Goal: Task Accomplishment & Management: Use online tool/utility

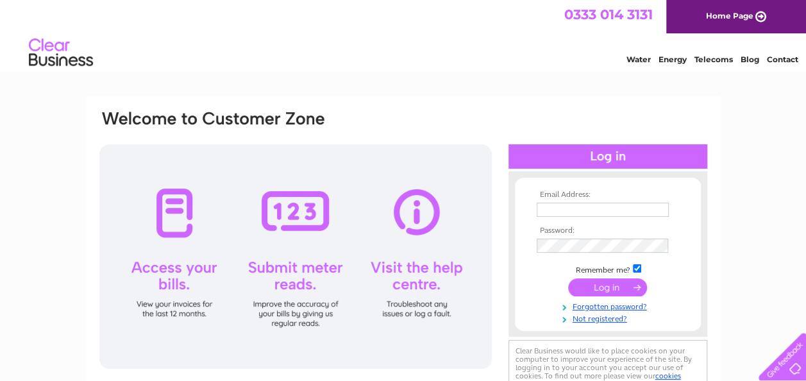
type input "smallworldnursery15@yahoo.co.uk"
click at [600, 287] on input "submit" at bounding box center [607, 287] width 79 height 18
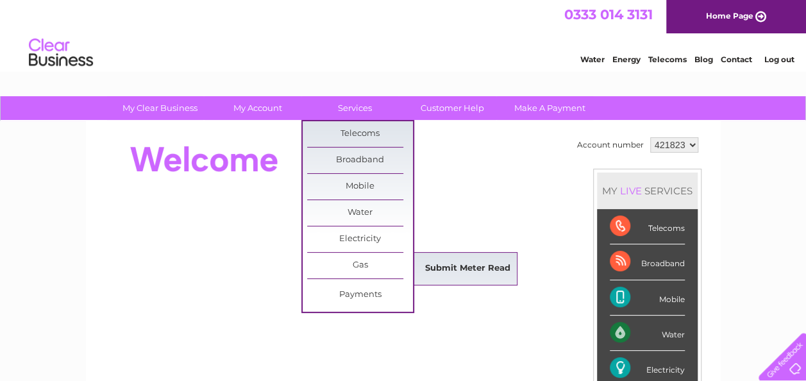
click at [429, 267] on link "Submit Meter Read" at bounding box center [468, 269] width 106 height 26
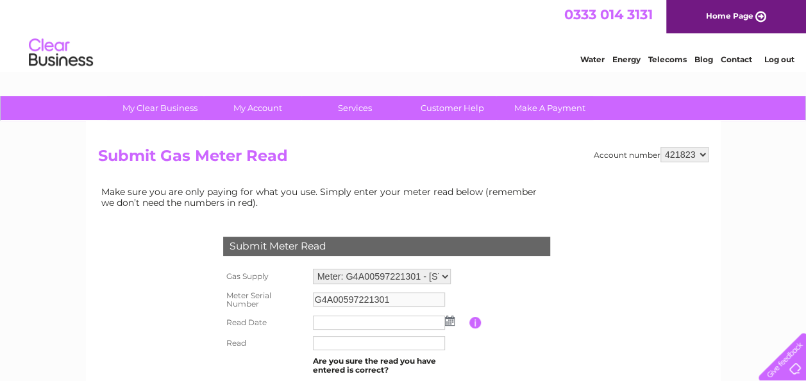
click at [448, 319] on img at bounding box center [450, 320] width 10 height 10
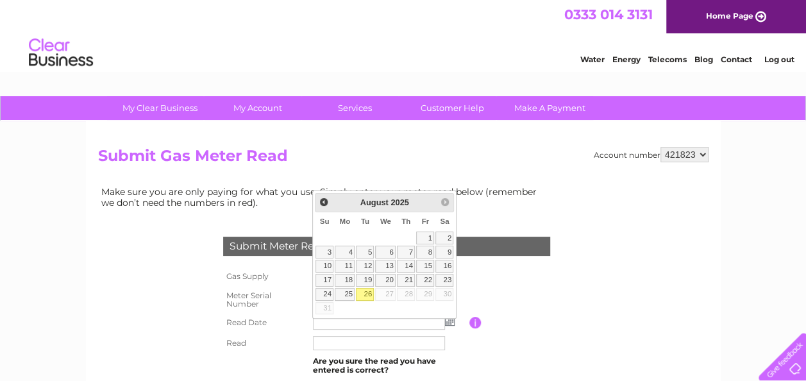
click at [363, 288] on link "26" at bounding box center [365, 294] width 18 height 13
type input "[DATE]"
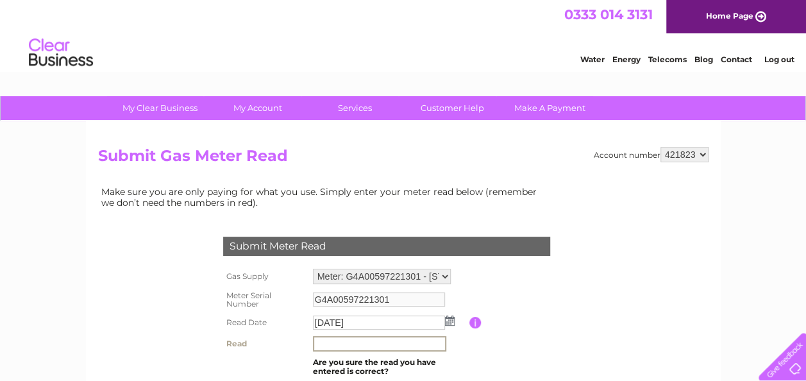
click at [347, 343] on input "text" at bounding box center [379, 343] width 133 height 15
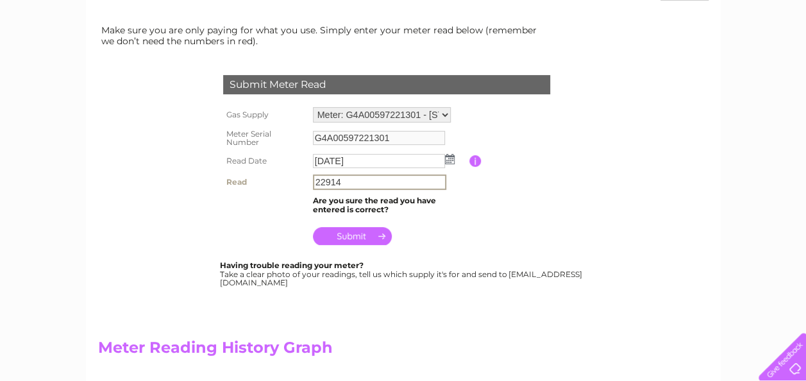
scroll to position [163, 0]
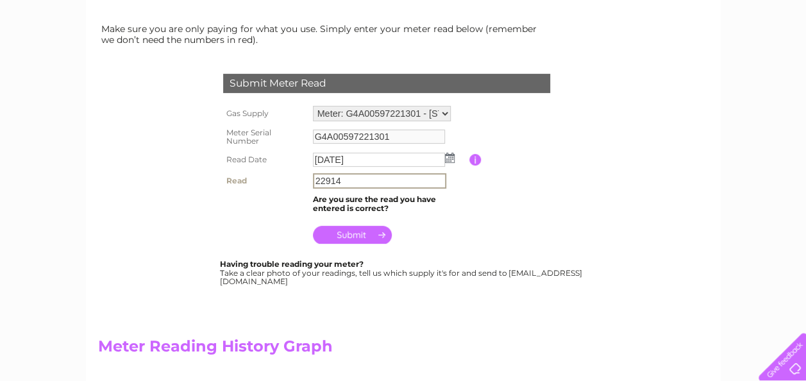
type input "22914"
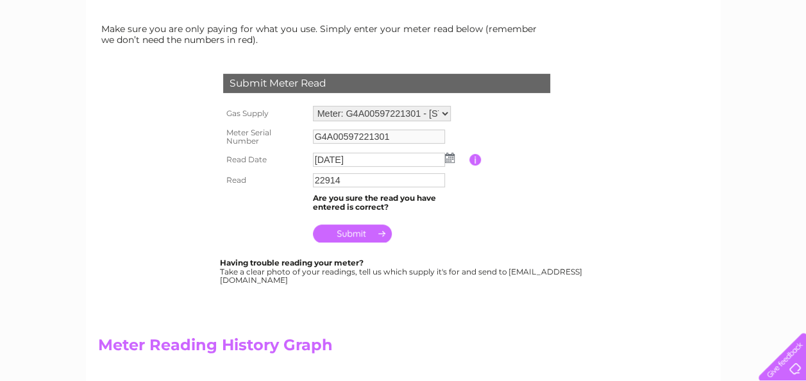
click at [360, 232] on input "submit" at bounding box center [352, 233] width 79 height 18
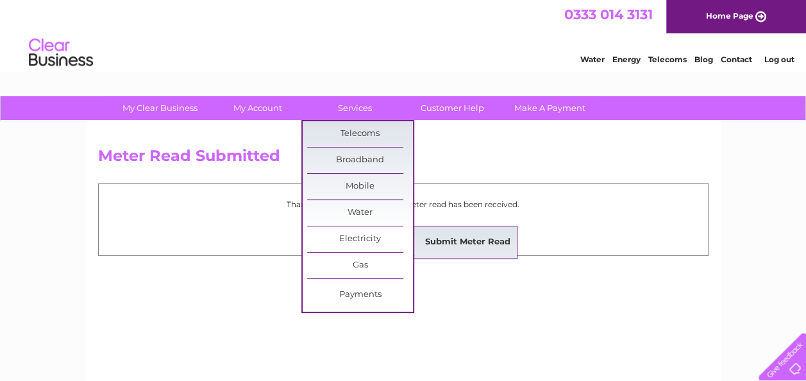
click at [429, 237] on link "Submit Meter Read" at bounding box center [468, 242] width 106 height 26
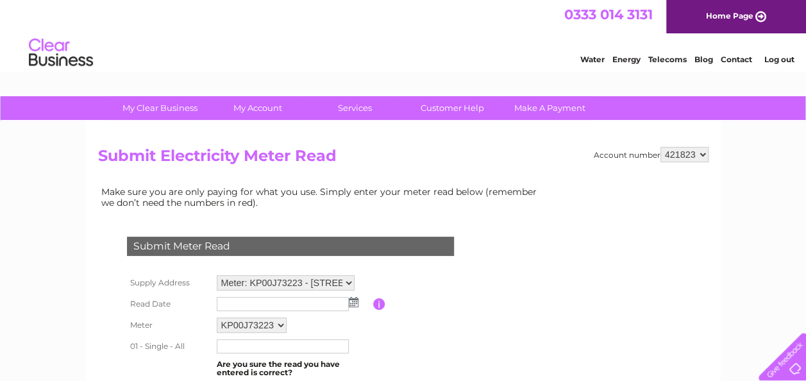
click at [351, 303] on img at bounding box center [354, 302] width 10 height 10
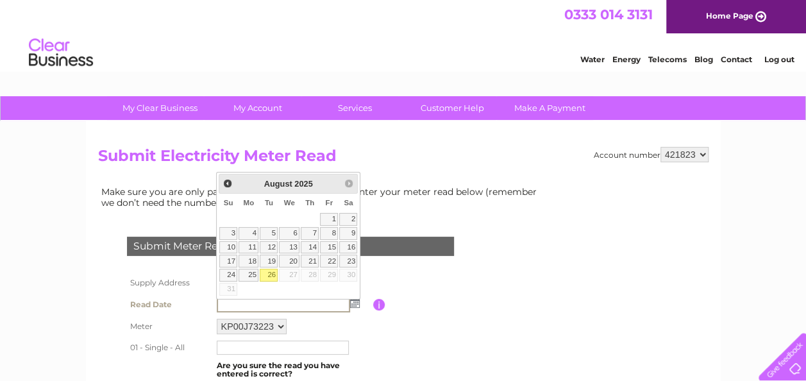
click at [274, 269] on link "26" at bounding box center [269, 275] width 18 height 13
type input "[DATE]"
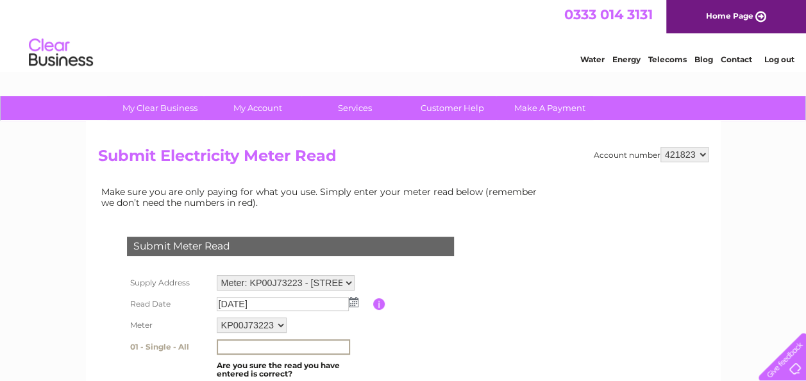
click at [253, 348] on input "text" at bounding box center [283, 346] width 133 height 15
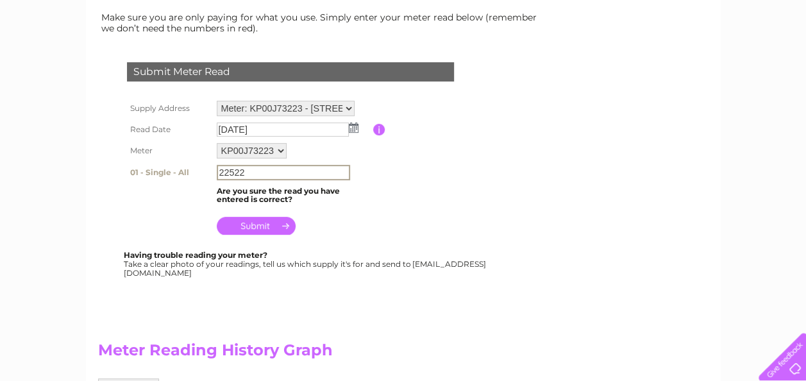
scroll to position [208, 0]
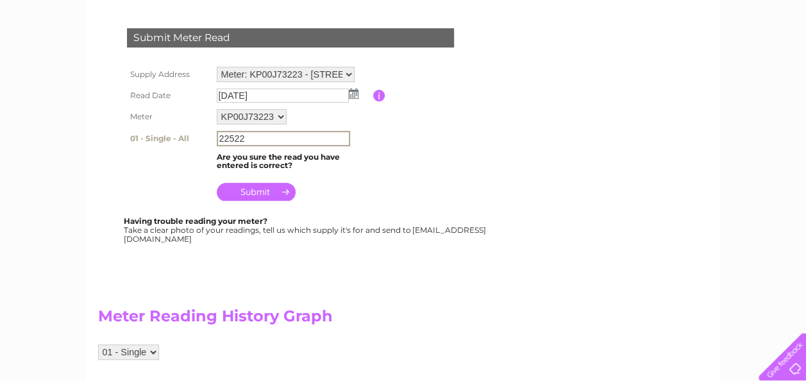
type input "22522"
click at [254, 190] on input "submit" at bounding box center [256, 192] width 79 height 18
